Goal: Check status

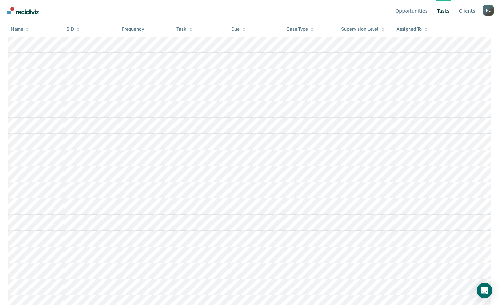
scroll to position [627, 0]
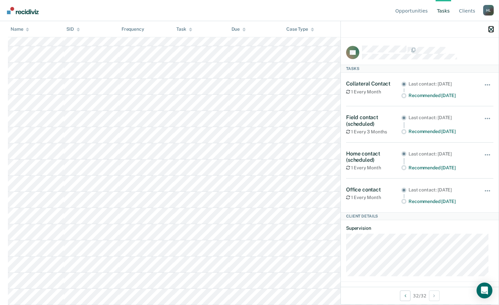
click at [492, 31] on icon "button" at bounding box center [490, 29] width 5 height 5
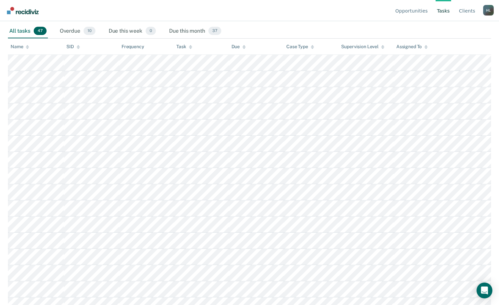
scroll to position [0, 0]
